Goal: Task Accomplishment & Management: Manage account settings

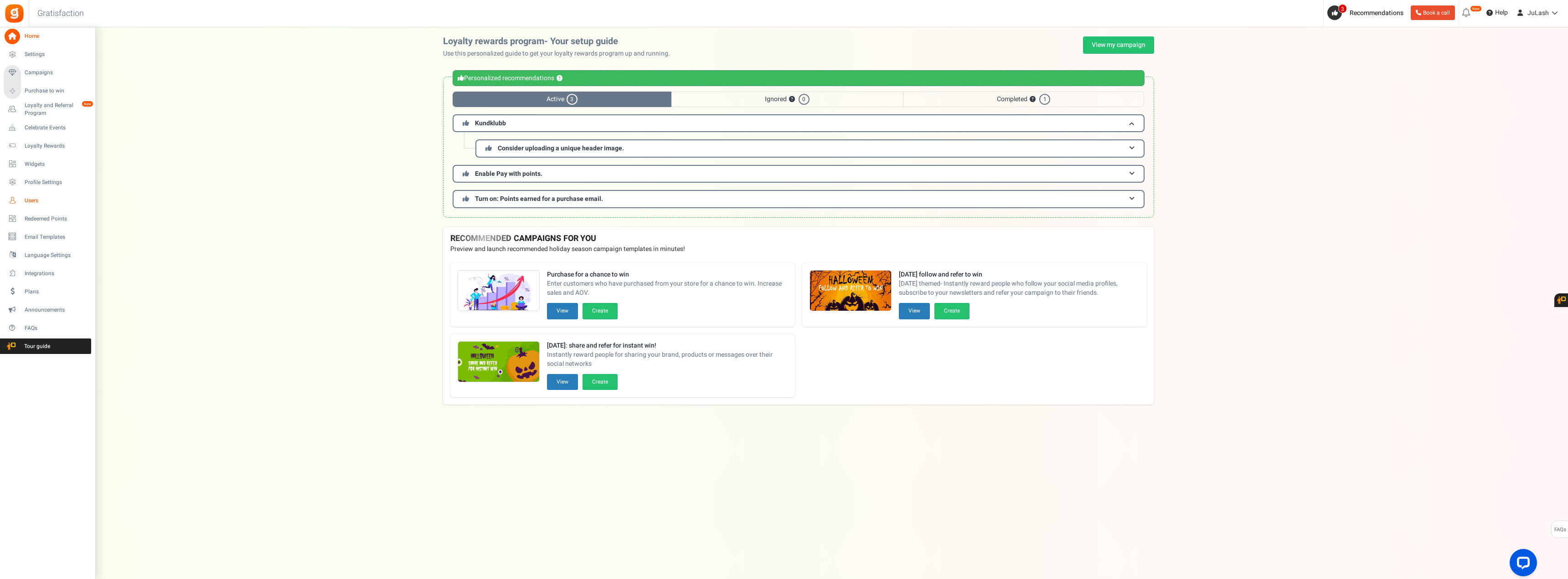
click at [28, 200] on span "Users" at bounding box center [56, 200] width 64 height 8
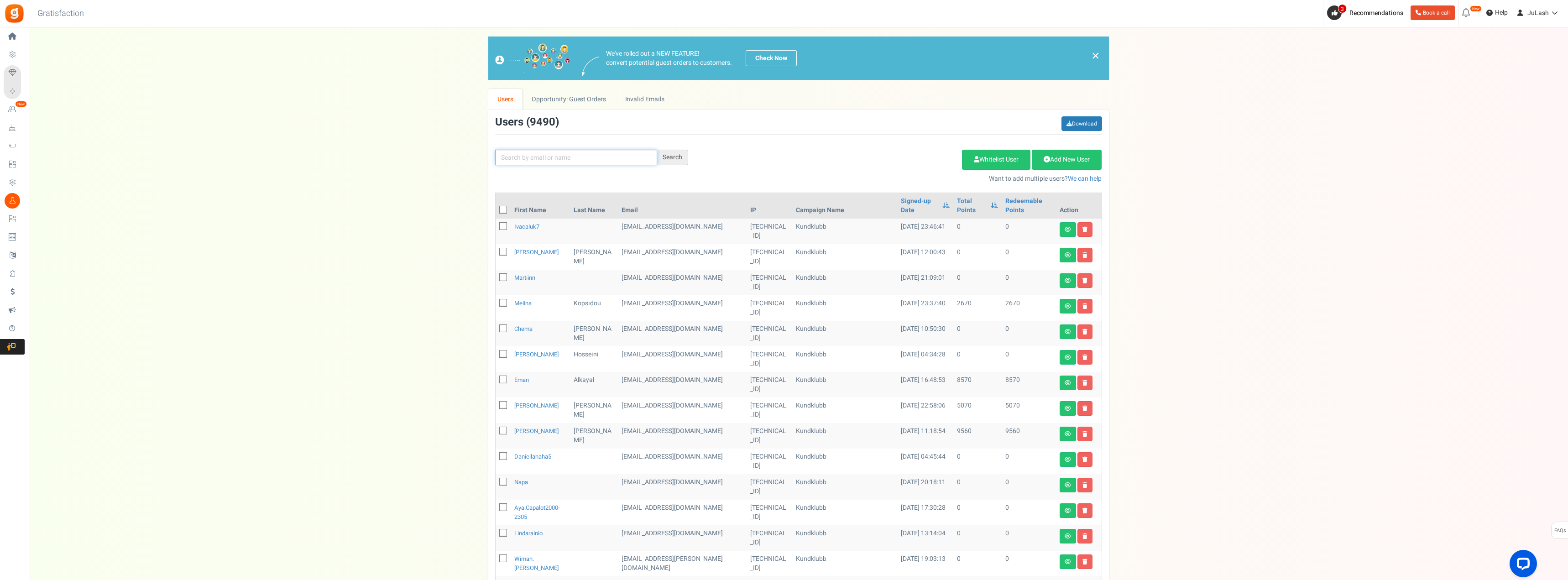
click at [522, 156] on input "text" at bounding box center [576, 157] width 162 height 15
paste input "[EMAIL_ADDRESS][DOMAIN_NAME]"
type input "[EMAIL_ADDRESS][DOMAIN_NAME]"
click at [672, 157] on div "Search" at bounding box center [672, 157] width 31 height 15
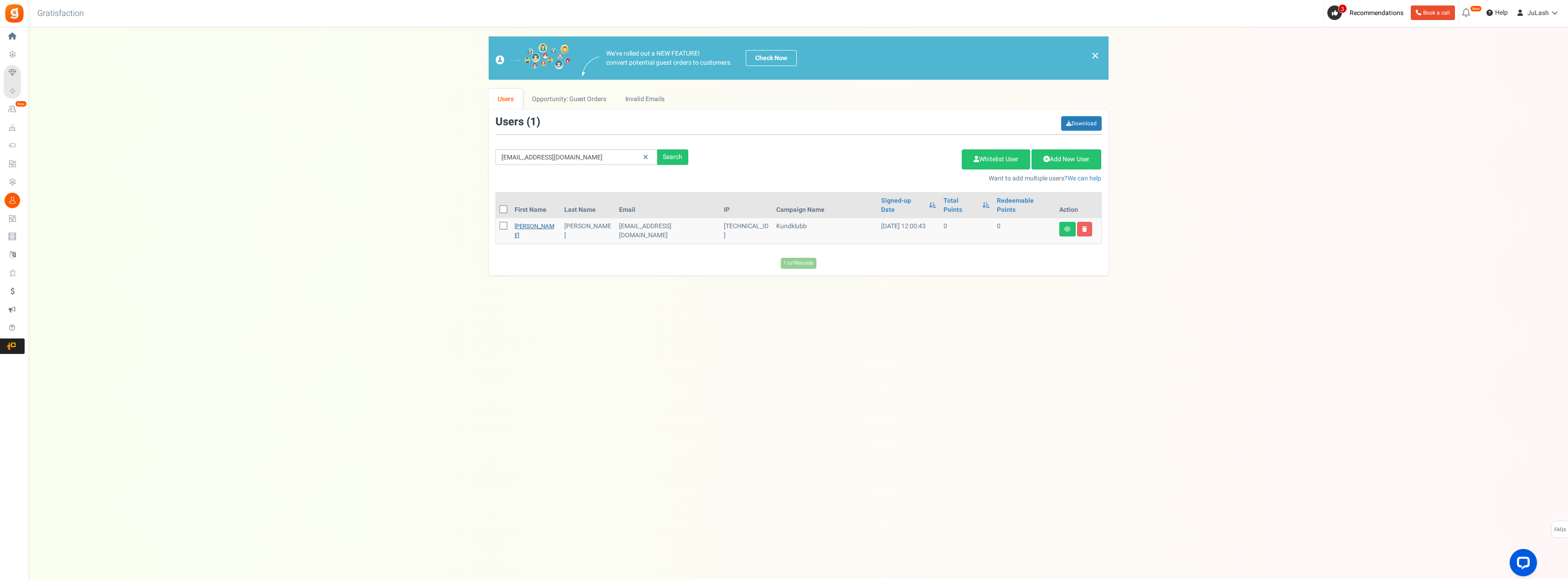
click at [530, 222] on link "[PERSON_NAME]" at bounding box center [534, 231] width 40 height 18
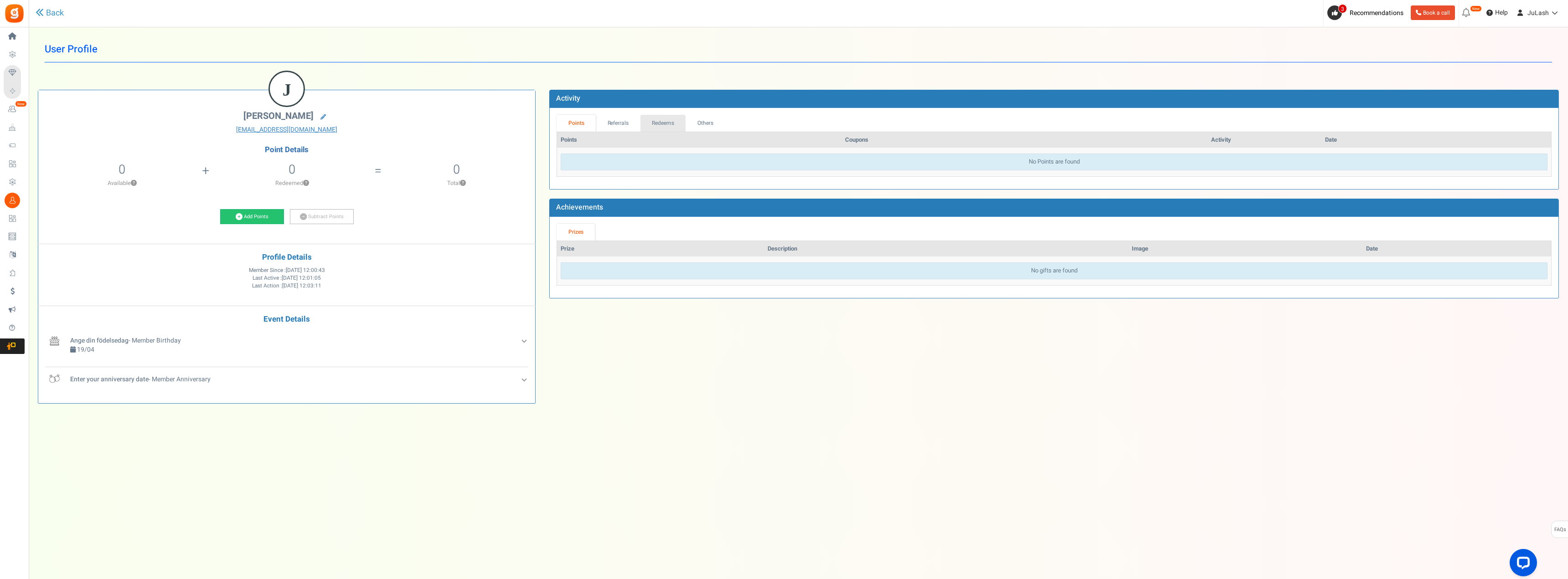
click at [659, 125] on link "Redeems" at bounding box center [663, 123] width 46 height 17
click at [570, 119] on link "Points" at bounding box center [576, 123] width 39 height 17
click at [609, 127] on link "Referrals" at bounding box center [618, 123] width 44 height 17
click at [659, 126] on link "Redeems" at bounding box center [663, 123] width 46 height 17
click at [695, 124] on link "Others" at bounding box center [705, 123] width 39 height 17
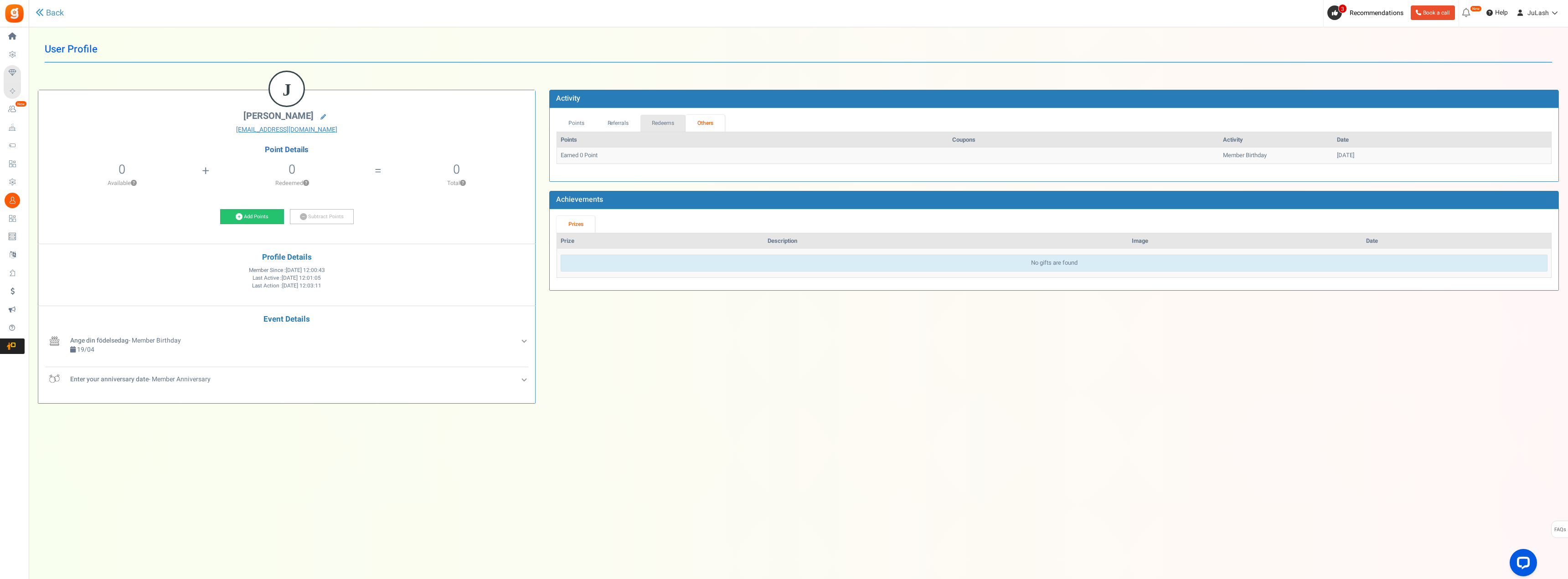
click at [668, 126] on link "Redeems" at bounding box center [663, 123] width 46 height 17
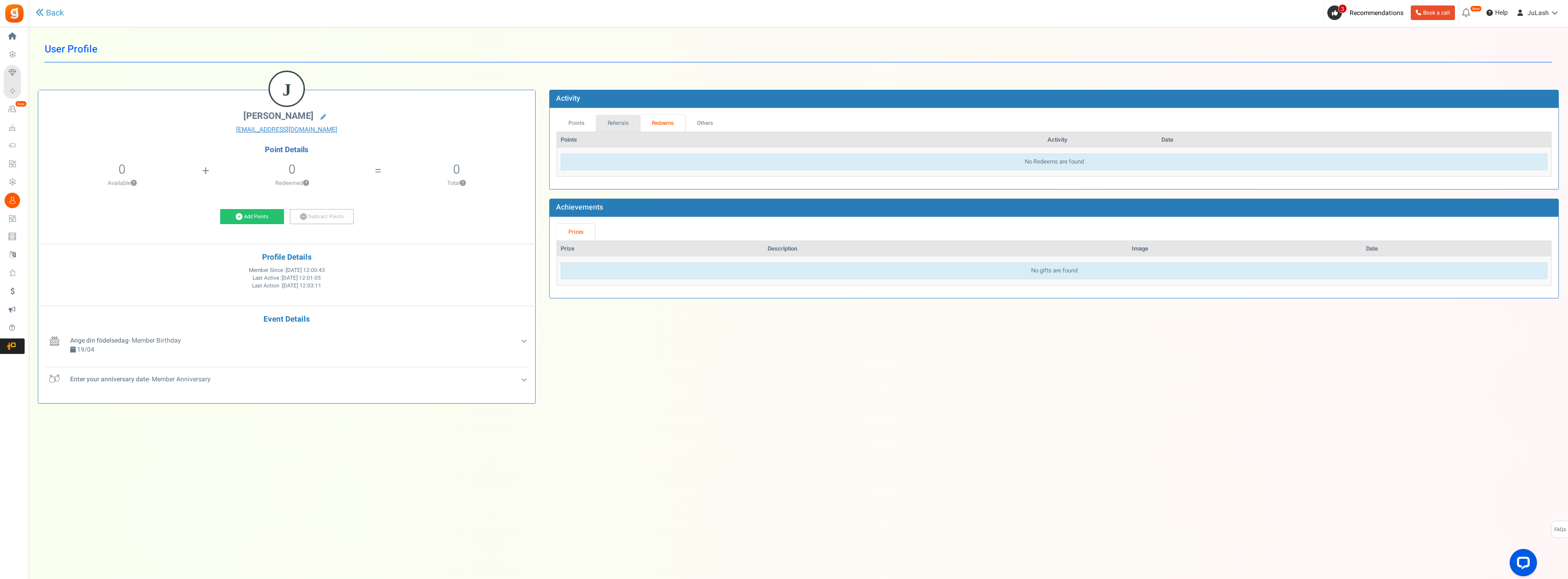
click at [623, 124] on link "Referrals" at bounding box center [618, 123] width 44 height 17
click at [581, 126] on link "Points" at bounding box center [576, 123] width 39 height 17
